Goal: Find specific page/section: Find specific page/section

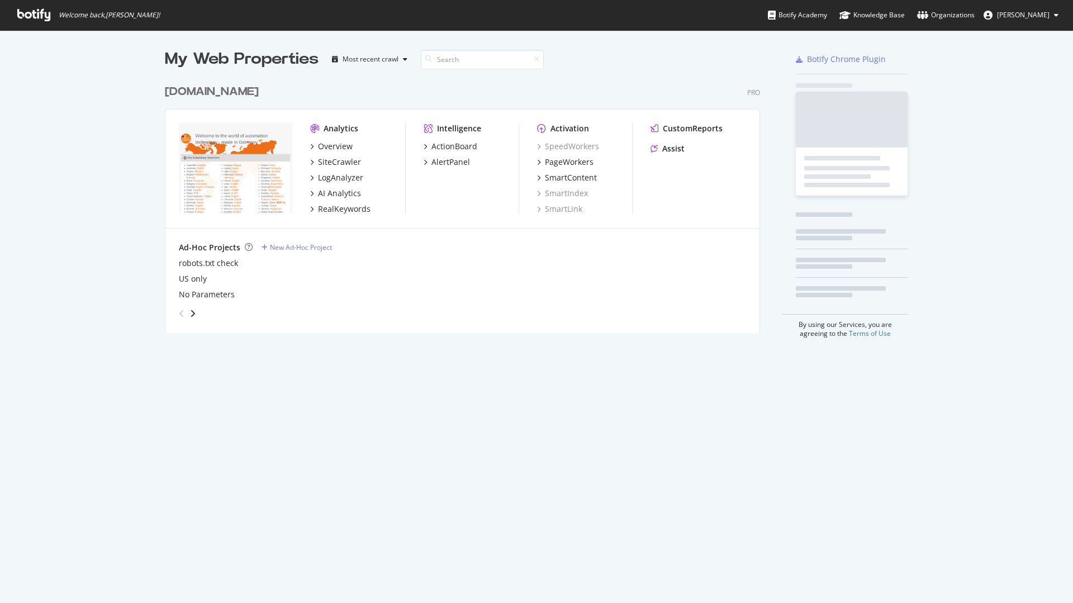
scroll to position [254, 596]
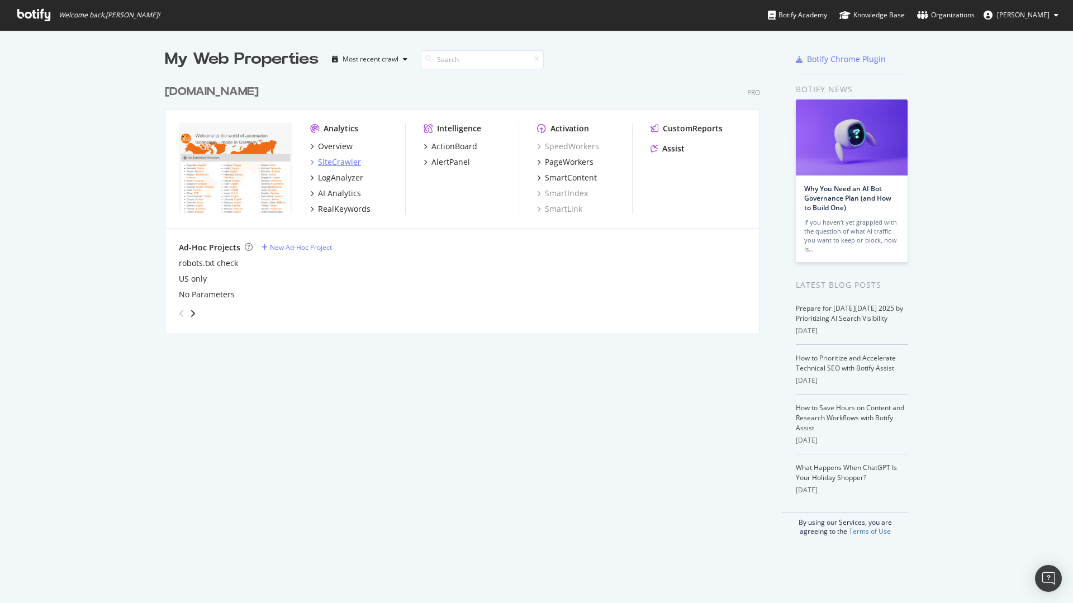
click at [344, 165] on div "SiteCrawler" at bounding box center [339, 161] width 43 height 11
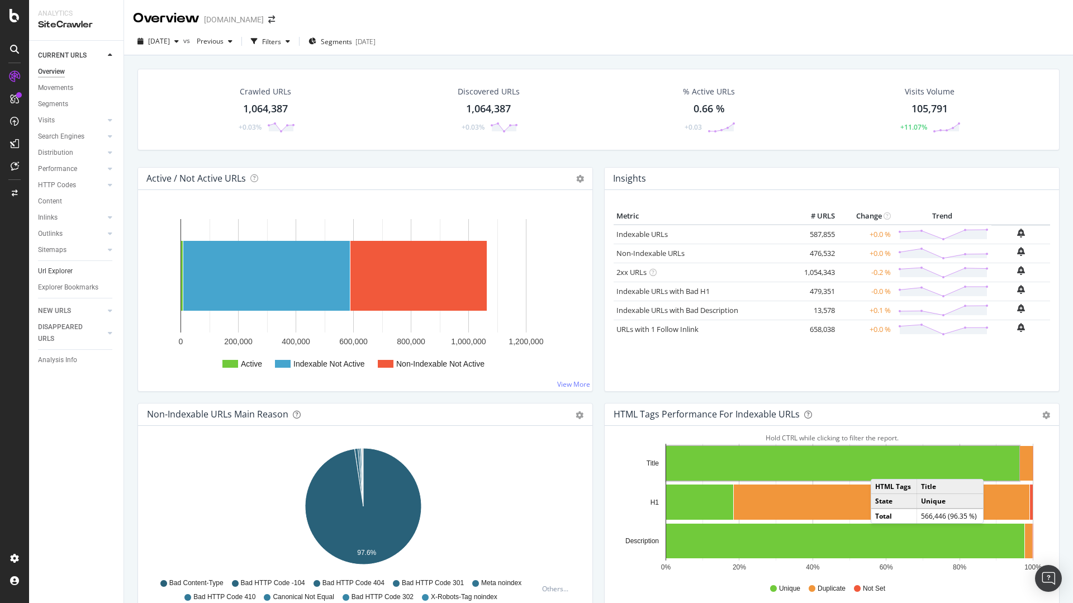
click at [79, 272] on link "Url Explorer" at bounding box center [77, 271] width 78 height 12
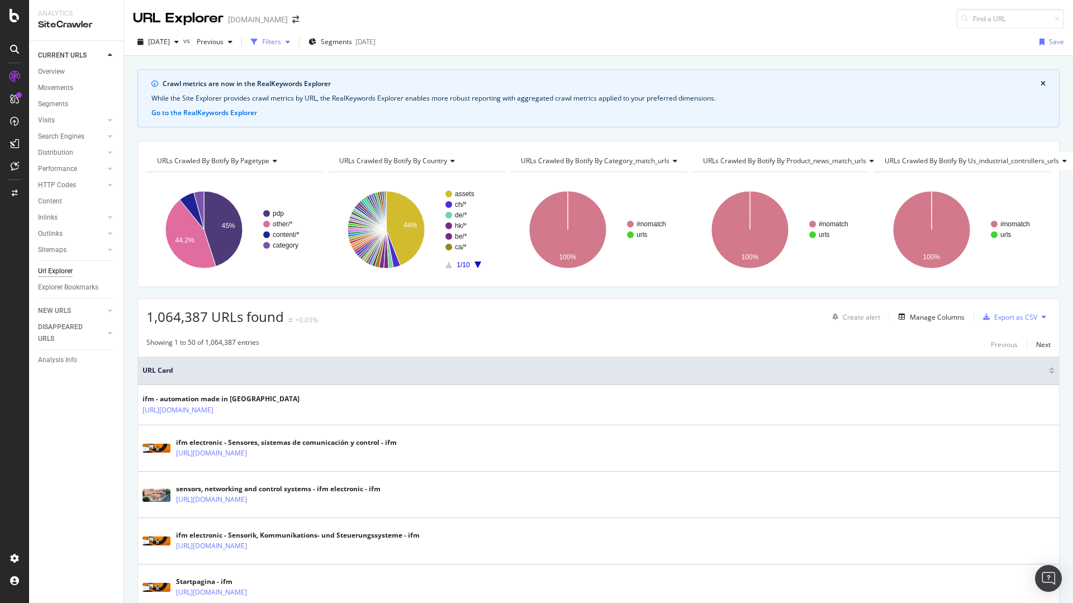
click at [281, 42] on div "Filters" at bounding box center [271, 41] width 19 height 9
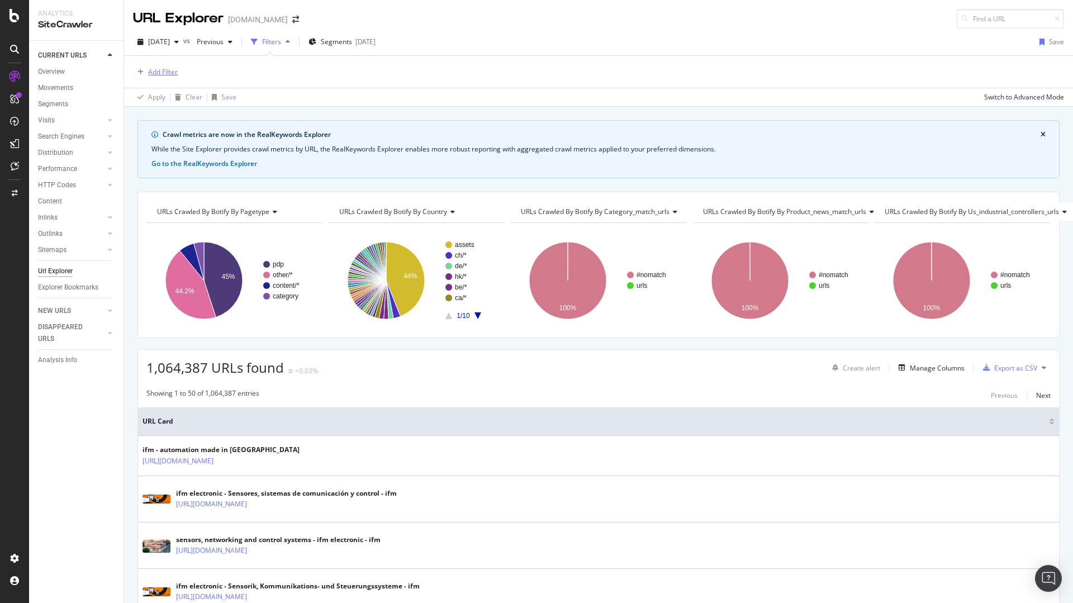
click at [170, 73] on div "Add Filter" at bounding box center [163, 71] width 30 height 9
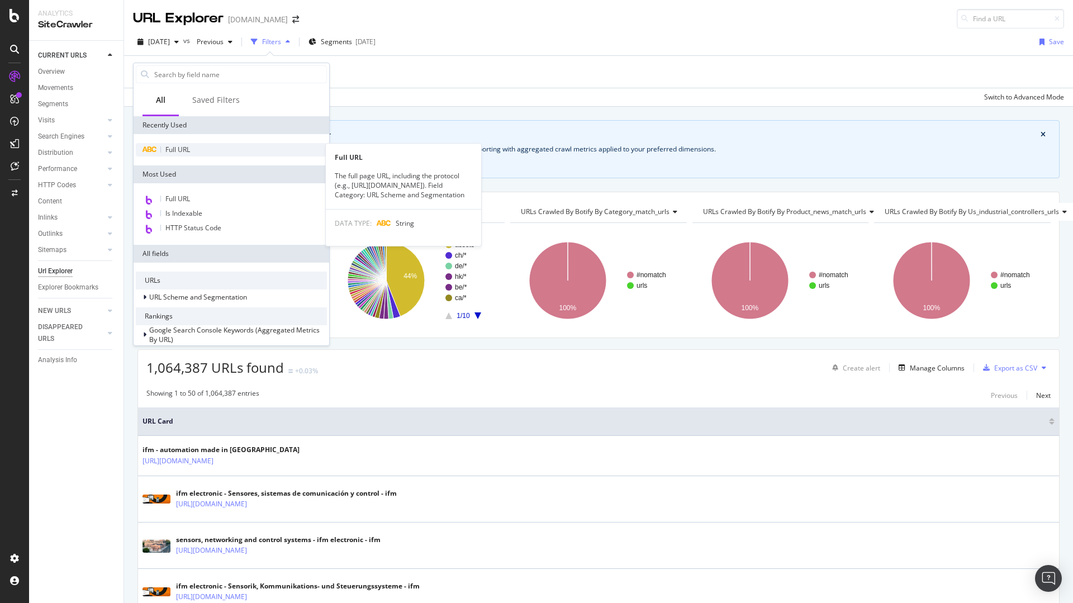
click at [174, 145] on span "Full URL" at bounding box center [177, 149] width 25 height 9
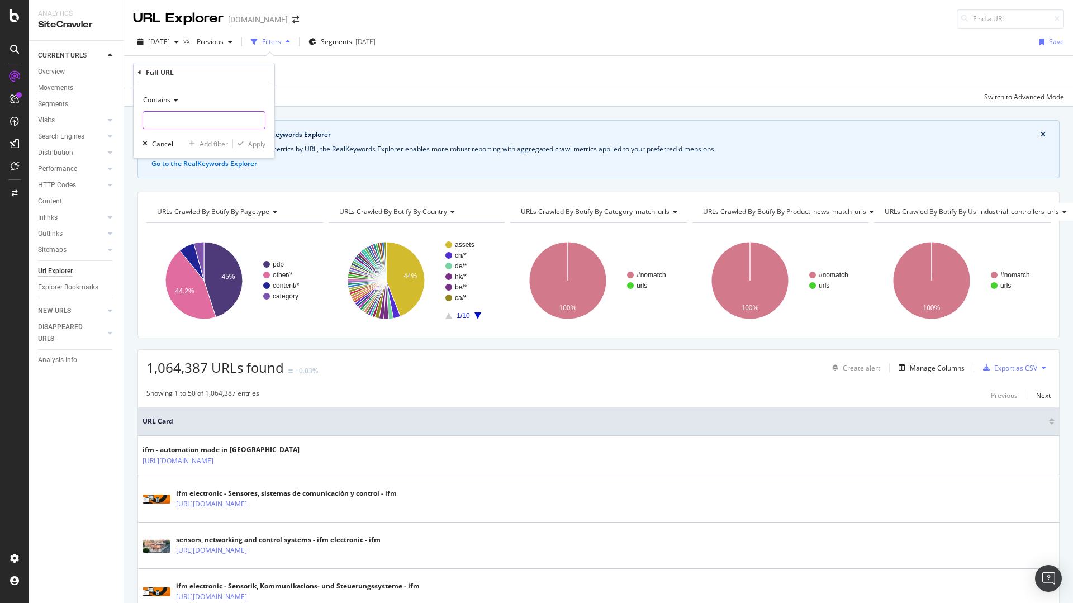
click at [184, 115] on input "text" at bounding box center [204, 120] width 122 height 18
type input "/br/pt/"
click at [257, 144] on div "Apply" at bounding box center [256, 143] width 17 height 9
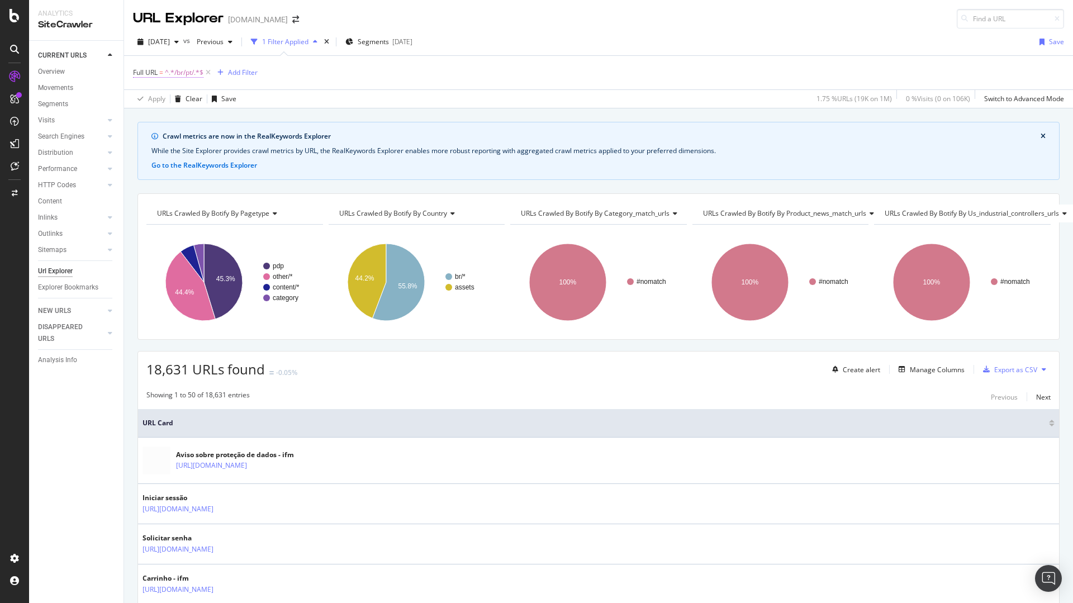
click at [186, 75] on span "^.*/br/pt/.*$" at bounding box center [184, 73] width 39 height 16
click at [179, 119] on input "/br/pt/" at bounding box center [196, 119] width 106 height 18
click at [184, 121] on input "/br/pt/" at bounding box center [196, 119] width 106 height 18
click at [182, 118] on input "/br/pt/" at bounding box center [196, 119] width 106 height 18
type input "/br/pt/br"
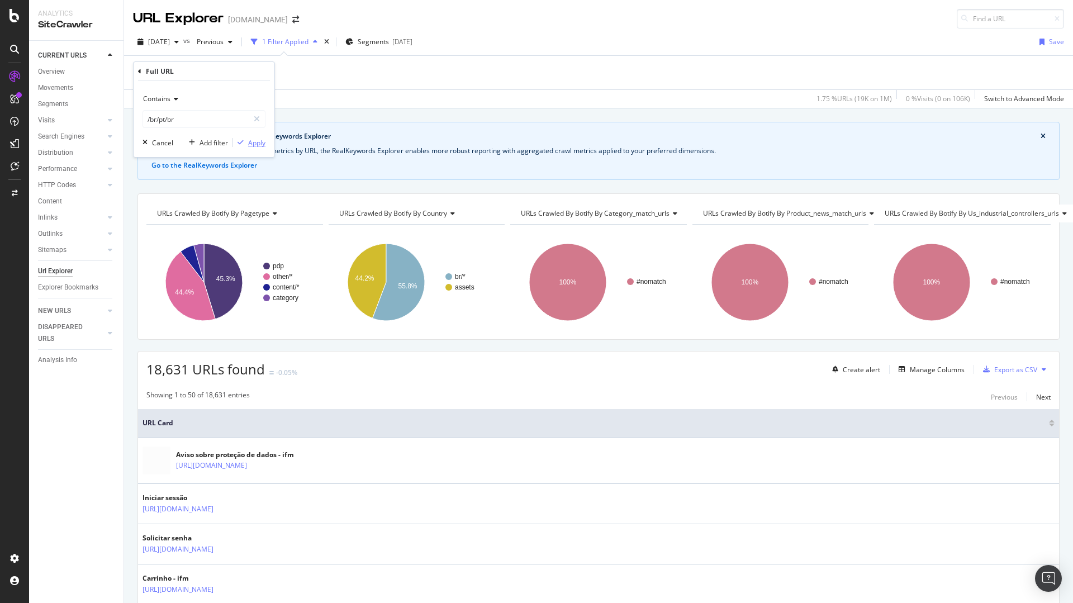
click at [259, 146] on div "Apply" at bounding box center [256, 142] width 17 height 9
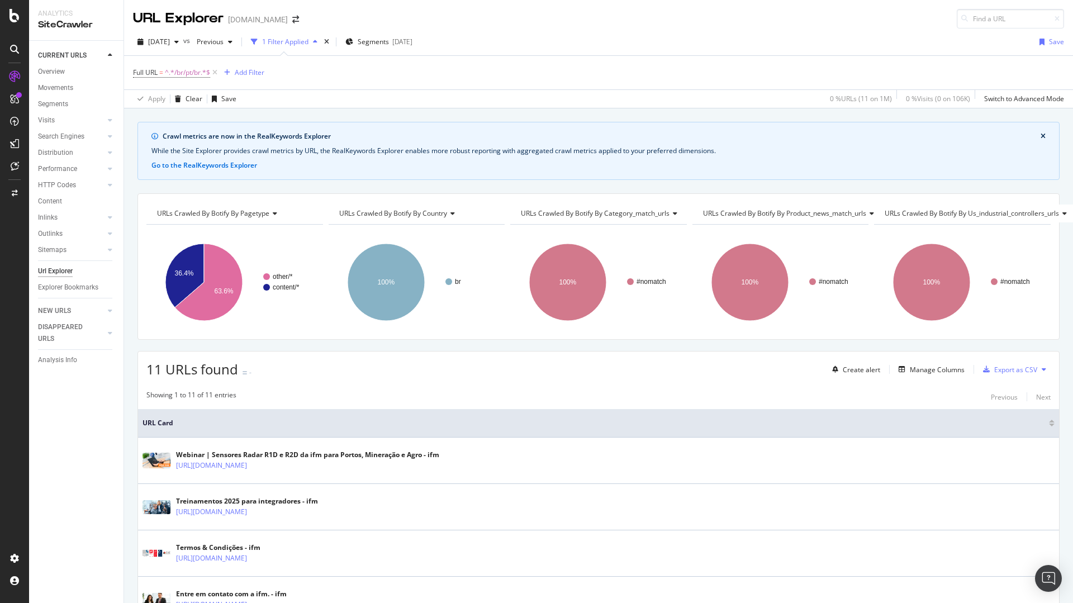
click at [211, 15] on div "URL Explorer" at bounding box center [178, 18] width 91 height 19
click at [194, 74] on span "^.*/br/pt/br.*$" at bounding box center [187, 73] width 45 height 16
click at [151, 116] on input "/br/pt/br" at bounding box center [196, 119] width 106 height 18
click at [151, 118] on input "/br/pt/br" at bounding box center [196, 119] width 106 height 18
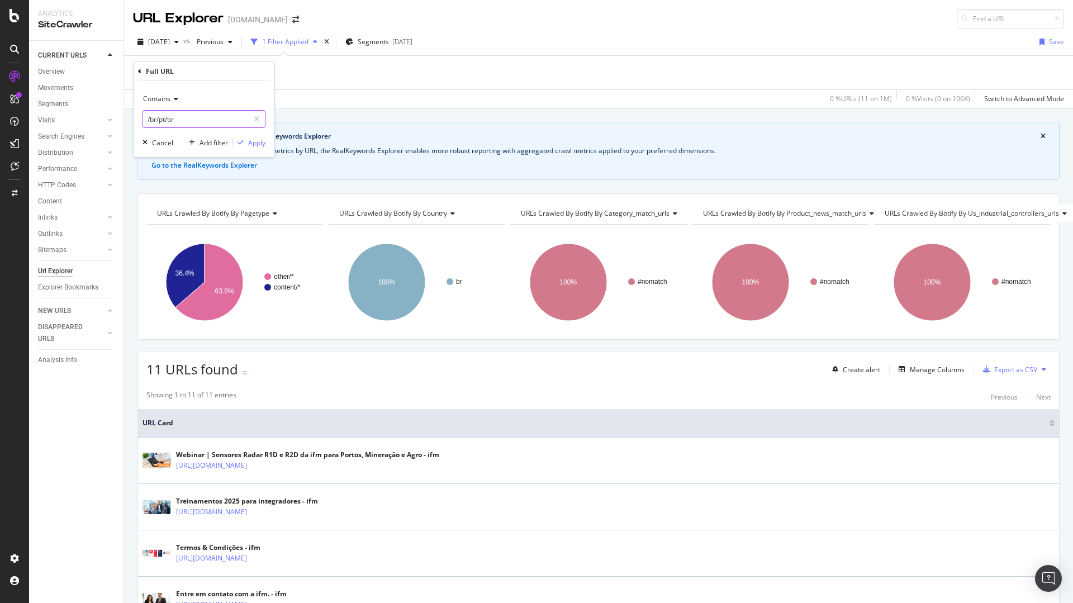
click at [151, 118] on input "/br/pt/br" at bounding box center [196, 119] width 106 height 18
click at [153, 120] on input "/br/pt/br" at bounding box center [196, 119] width 106 height 18
click at [185, 121] on input "/br/pt/br" at bounding box center [196, 119] width 106 height 18
click at [208, 121] on input "/br/pt/br" at bounding box center [196, 119] width 106 height 18
click at [211, 120] on input "/br/pt/br" at bounding box center [196, 119] width 106 height 18
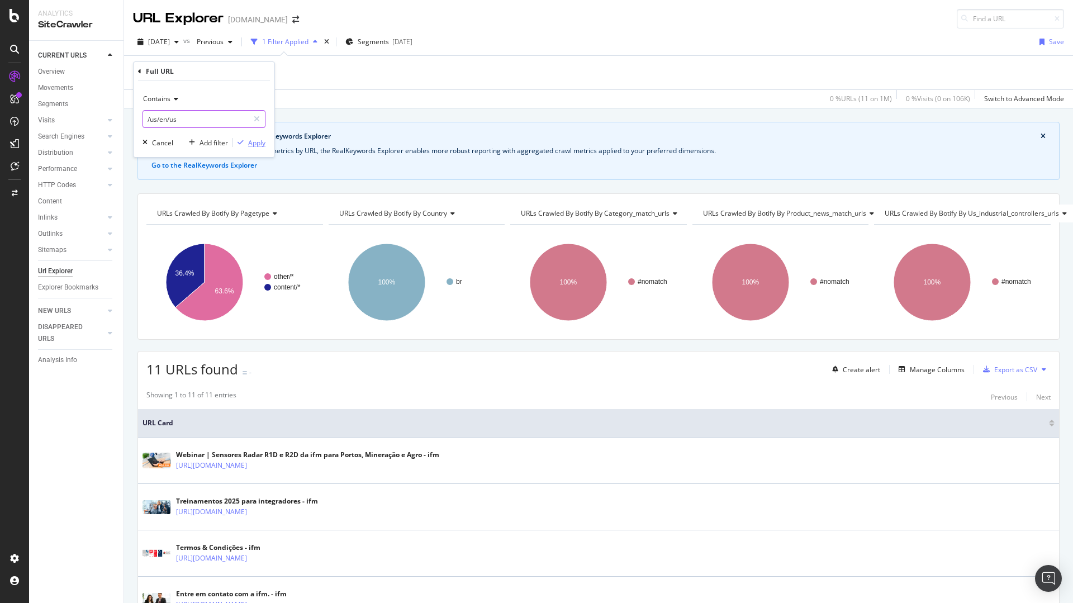
type input "/us/en/us"
click at [254, 141] on div "Apply" at bounding box center [256, 142] width 17 height 9
